Goal: Task Accomplishment & Management: Manage account settings

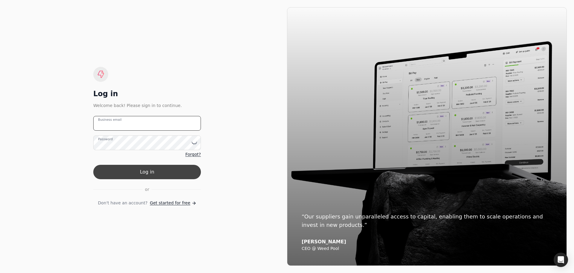
type email "[PERSON_NAME][EMAIL_ADDRESS][DOMAIN_NAME]"
click at [150, 172] on button "Log in" at bounding box center [147, 172] width 108 height 14
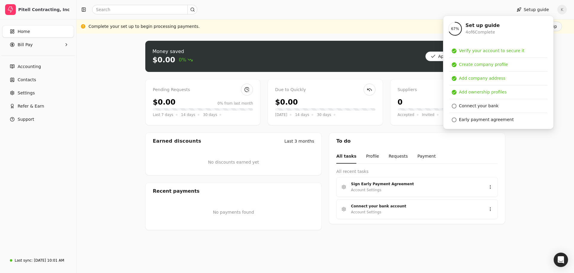
click at [516, 187] on div "Money saved $0.00 0% Approve bills Pay Pending Requests $0.00 0% from last mont…" at bounding box center [326, 153] width 498 height 239
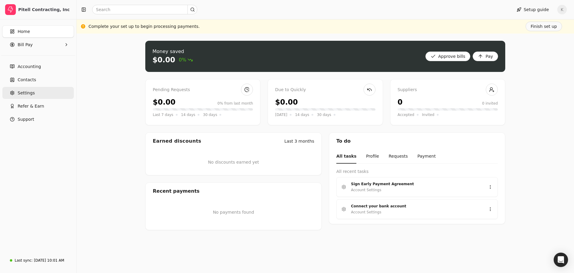
click at [40, 92] on link "Settings" at bounding box center [37, 93] width 71 height 12
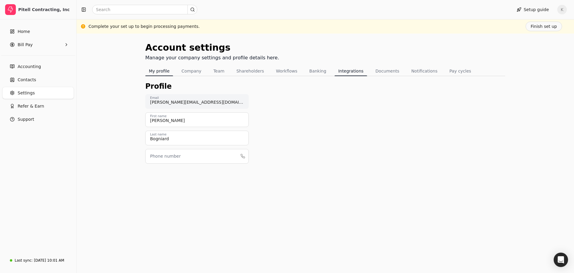
click at [340, 70] on button "Integrations" at bounding box center [351, 71] width 32 height 10
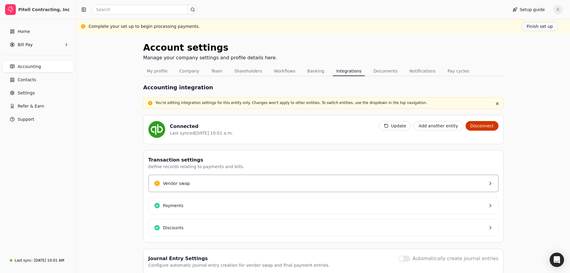
click at [469, 186] on button "Vendor swap" at bounding box center [323, 182] width 350 height 17
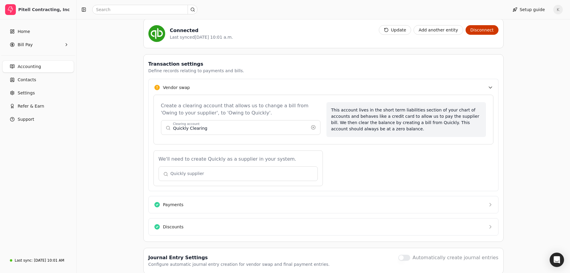
scroll to position [122, 0]
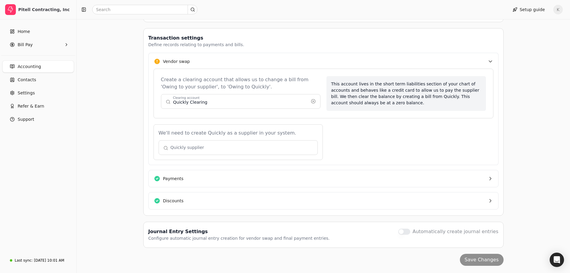
click at [196, 143] on button "button" at bounding box center [238, 147] width 159 height 14
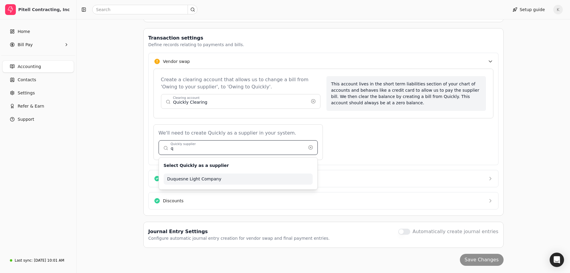
type input "q"
click at [513, 135] on div "Account settings Manage your company settings and profile details here. My prof…" at bounding box center [323, 92] width 493 height 361
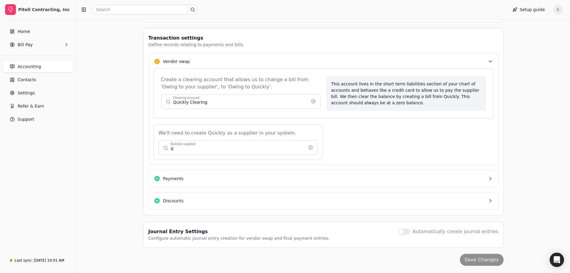
click at [169, 150] on button "button" at bounding box center [238, 147] width 159 height 14
type input "q"
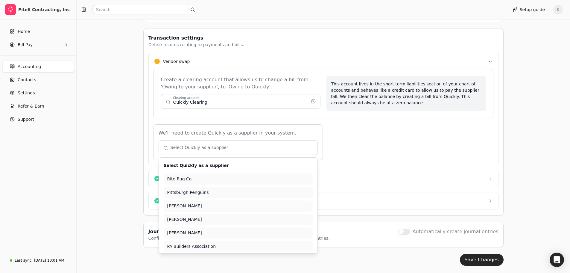
click at [519, 160] on div "Account settings Manage your company settings and profile details here. My prof…" at bounding box center [323, 92] width 493 height 361
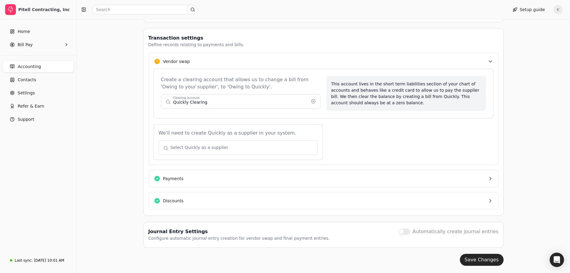
click at [299, 147] on button "button" at bounding box center [238, 147] width 159 height 14
click at [363, 263] on div "Save Changes" at bounding box center [323, 259] width 360 height 12
click at [233, 179] on button "Payments" at bounding box center [323, 178] width 350 height 17
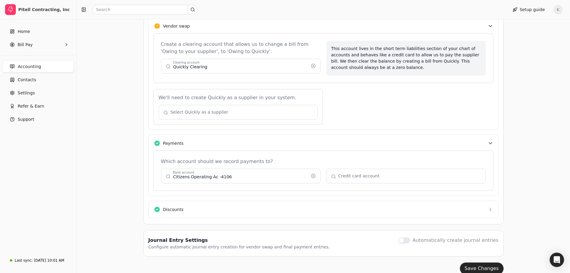
scroll to position [158, 0]
click at [231, 212] on button "Discounts" at bounding box center [323, 208] width 350 height 17
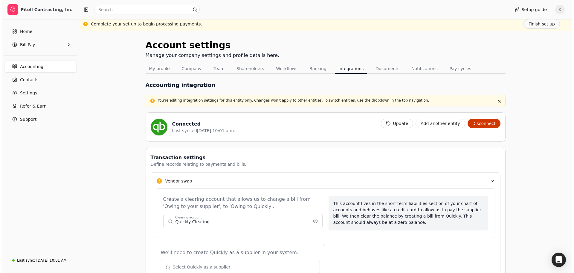
scroll to position [0, 0]
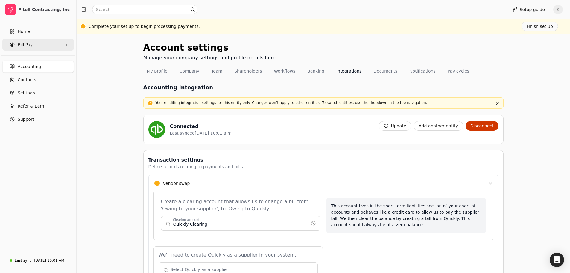
click at [35, 45] on Pay "Bill Pay" at bounding box center [37, 45] width 71 height 12
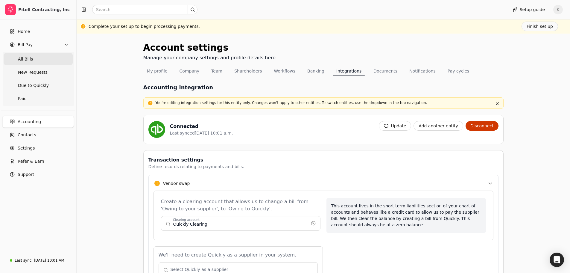
click at [35, 62] on Bills "All Bills" at bounding box center [38, 59] width 69 height 12
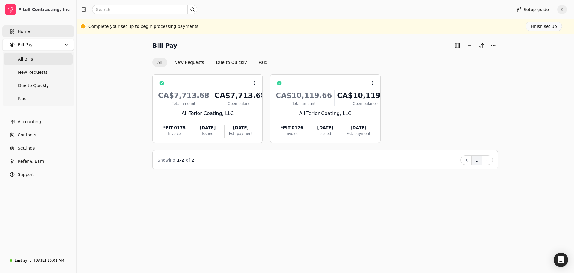
click at [30, 32] on link "Home" at bounding box center [37, 31] width 71 height 12
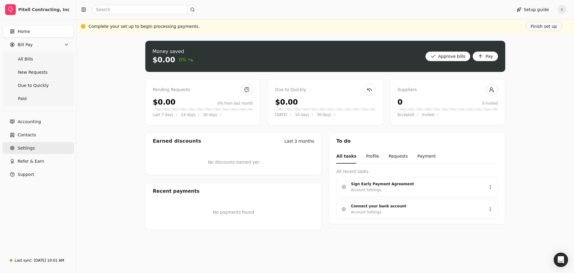
click at [40, 147] on link "Settings" at bounding box center [37, 148] width 71 height 12
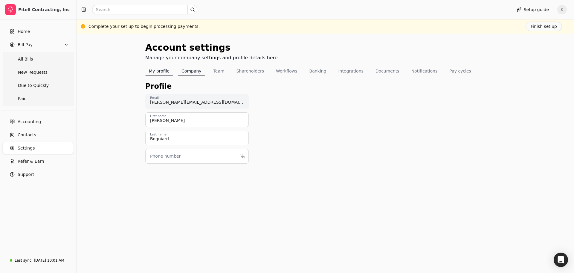
click at [186, 70] on button "Company" at bounding box center [191, 71] width 27 height 10
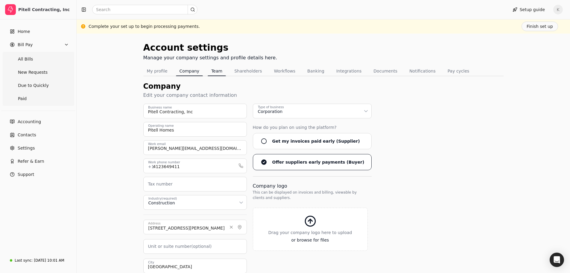
click at [213, 74] on button "Team" at bounding box center [217, 71] width 18 height 10
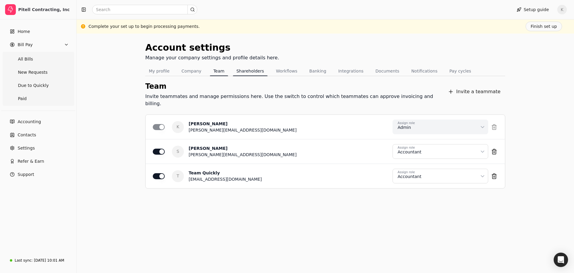
click at [245, 74] on button "Shareholders" at bounding box center [250, 71] width 35 height 10
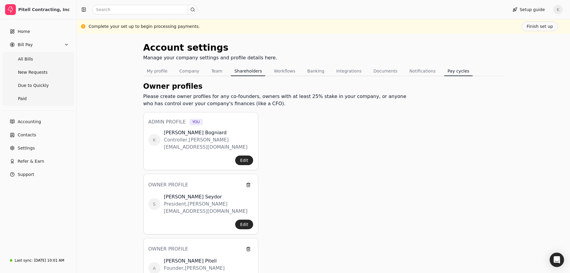
click at [446, 73] on button "Pay cycles" at bounding box center [458, 71] width 29 height 10
